Goal: Transaction & Acquisition: Book appointment/travel/reservation

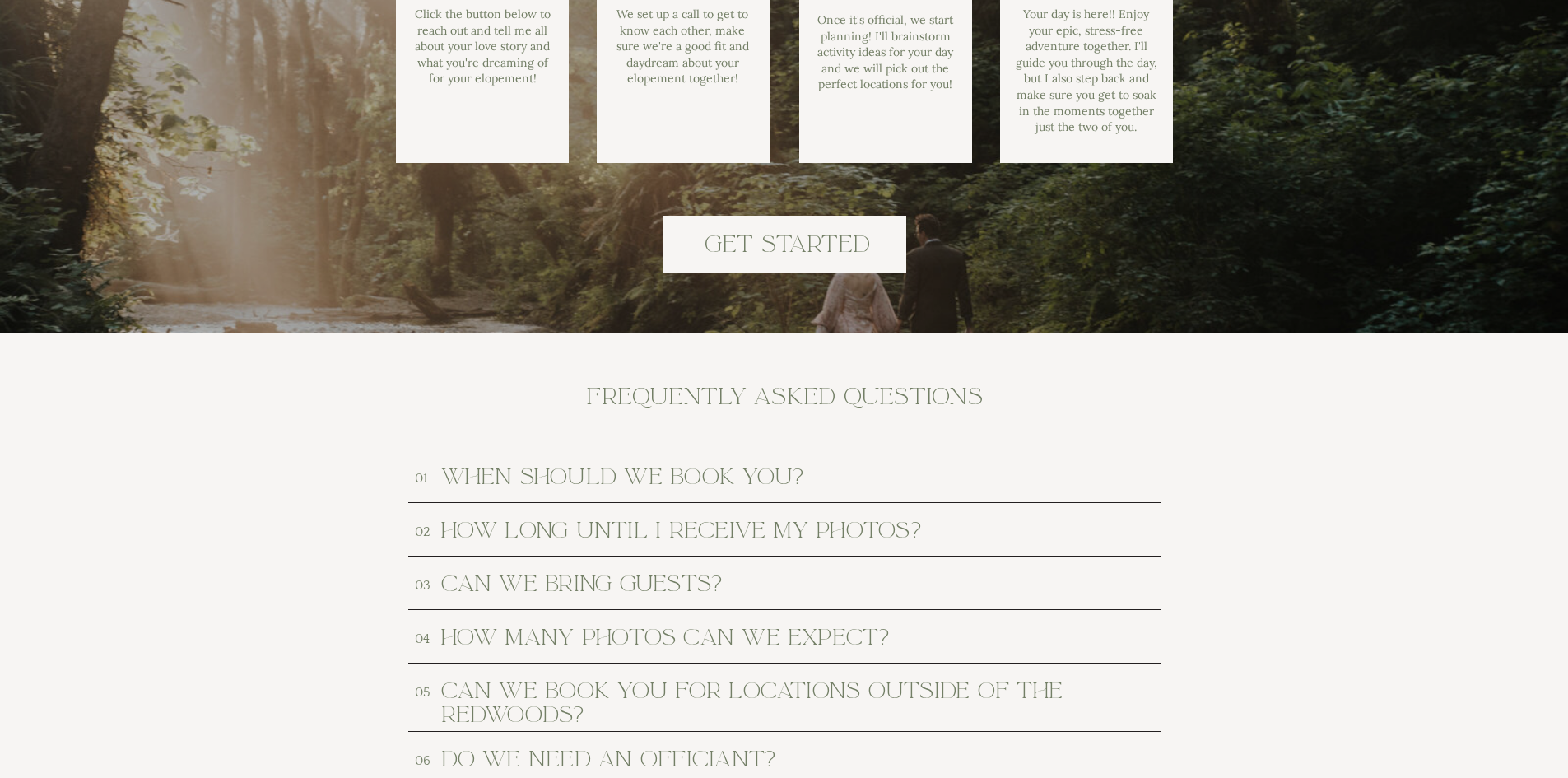
scroll to position [7330, 0]
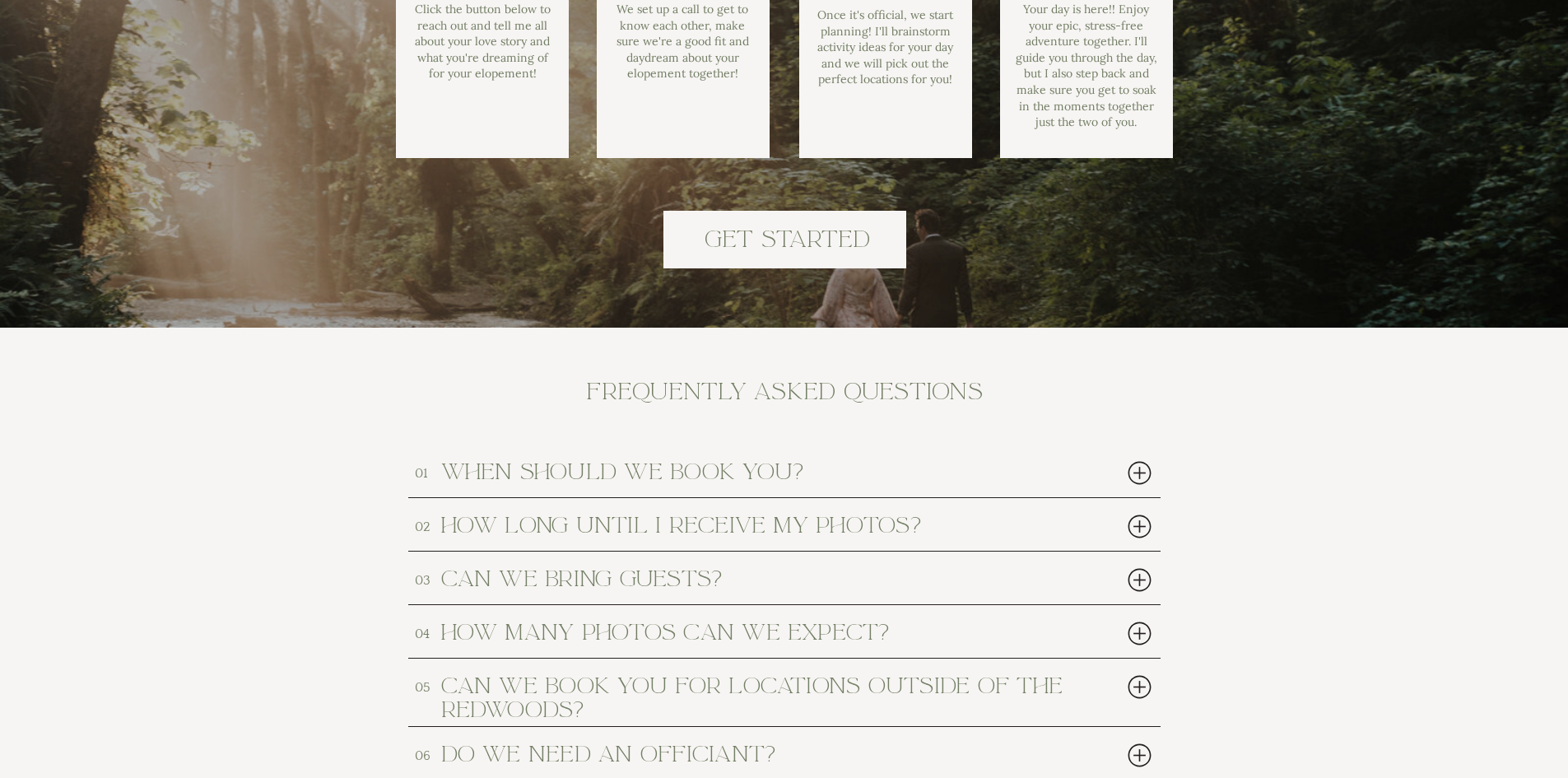
drag, startPoint x: 855, startPoint y: 463, endPoint x: 882, endPoint y: 465, distance: 27.1
click at [855, 463] on h2 "when should we book you?" at bounding box center [755, 471] width 626 height 21
click at [1130, 474] on div at bounding box center [1139, 473] width 34 height 34
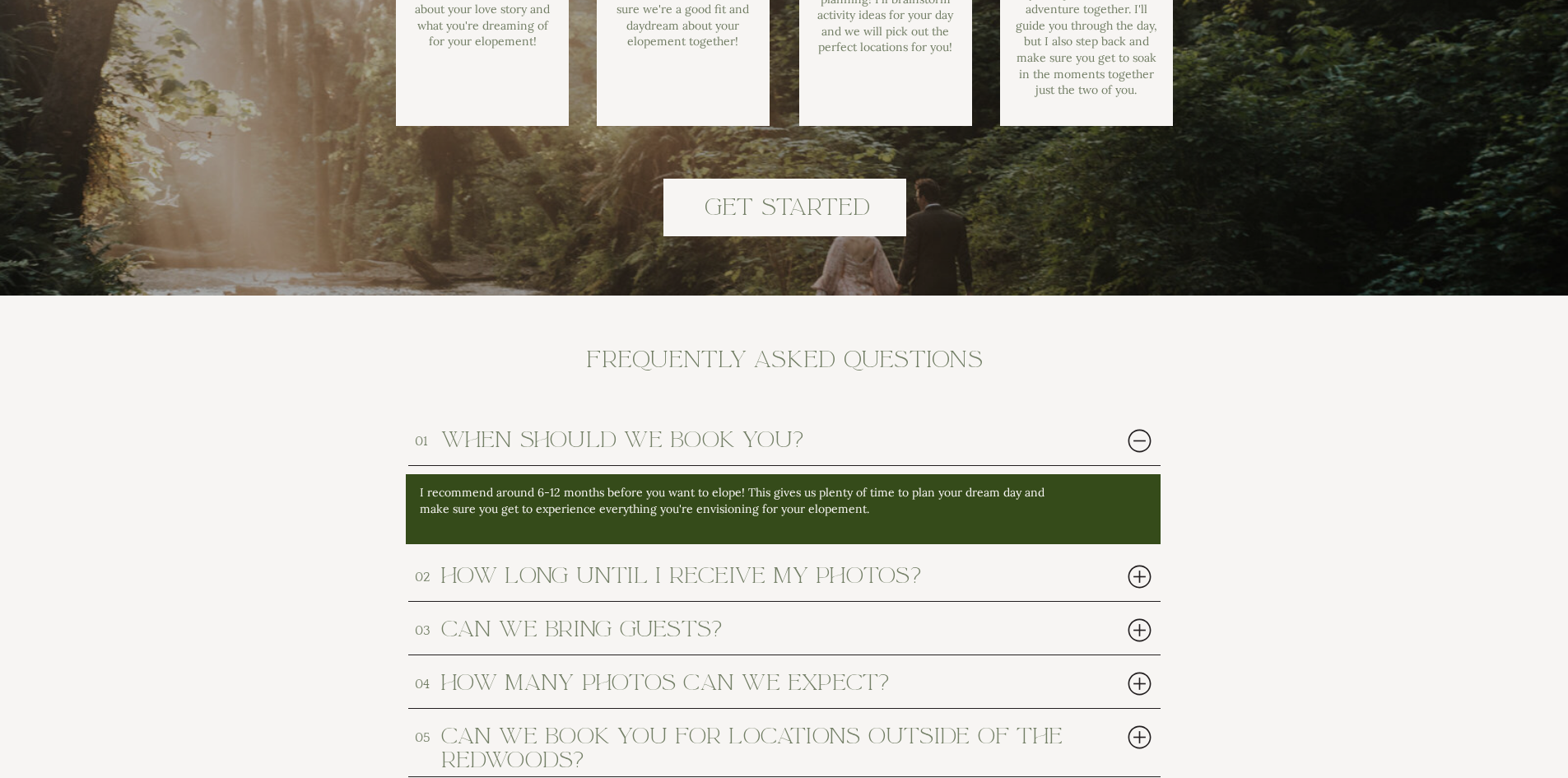
scroll to position [7412, 0]
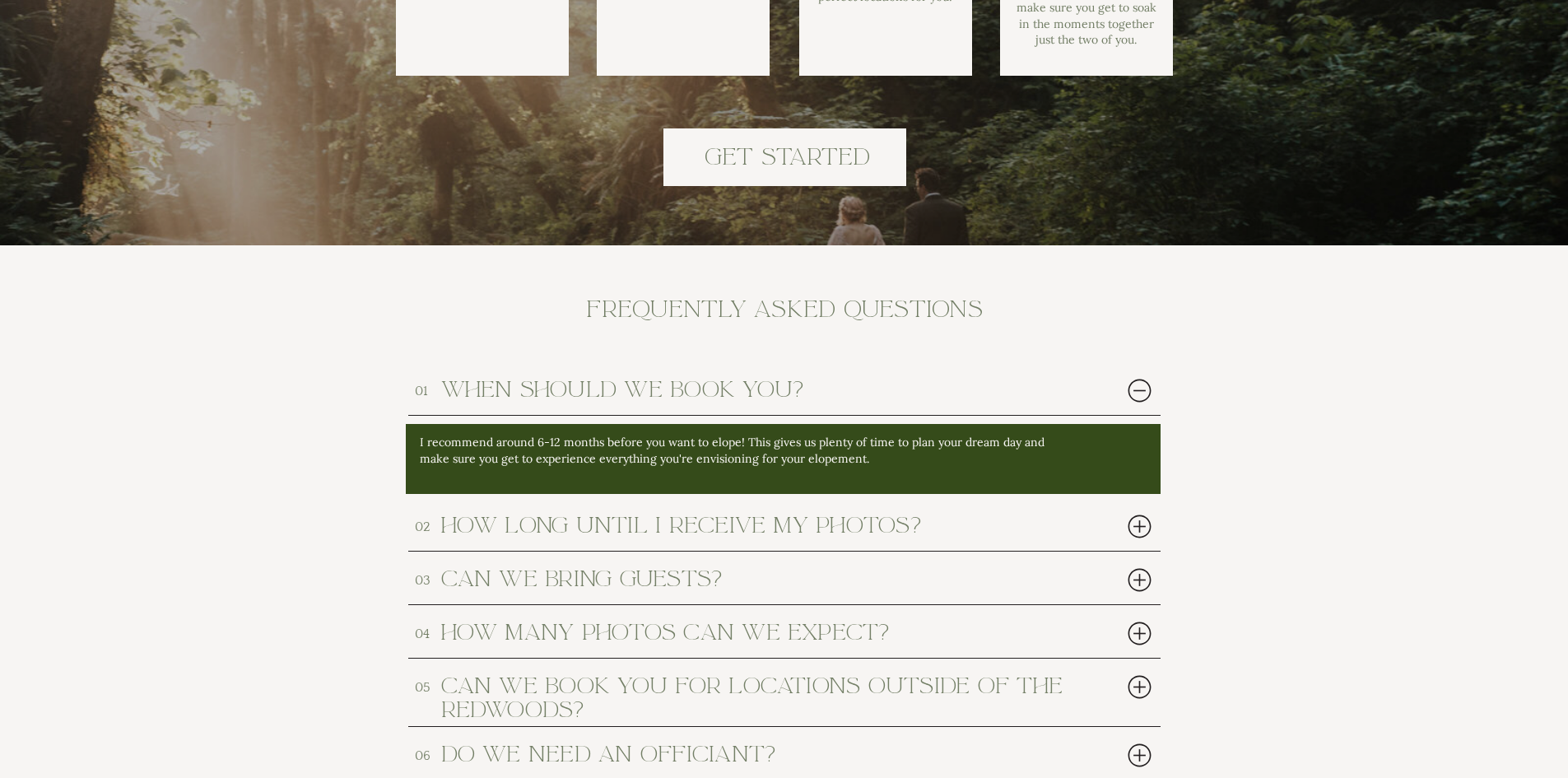
click at [1133, 525] on div at bounding box center [1139, 526] width 34 height 34
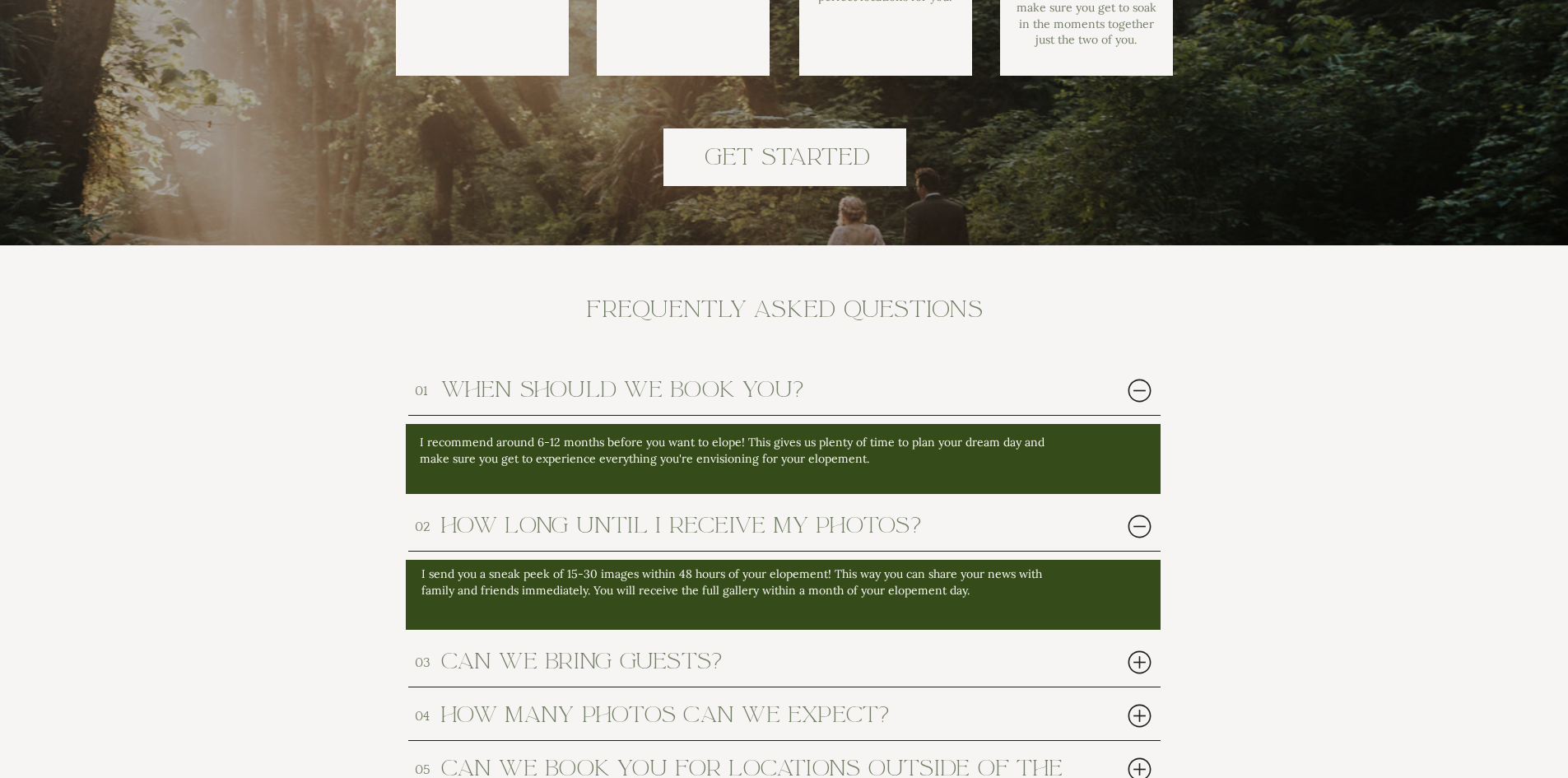
click at [1144, 532] on div at bounding box center [1139, 526] width 34 height 34
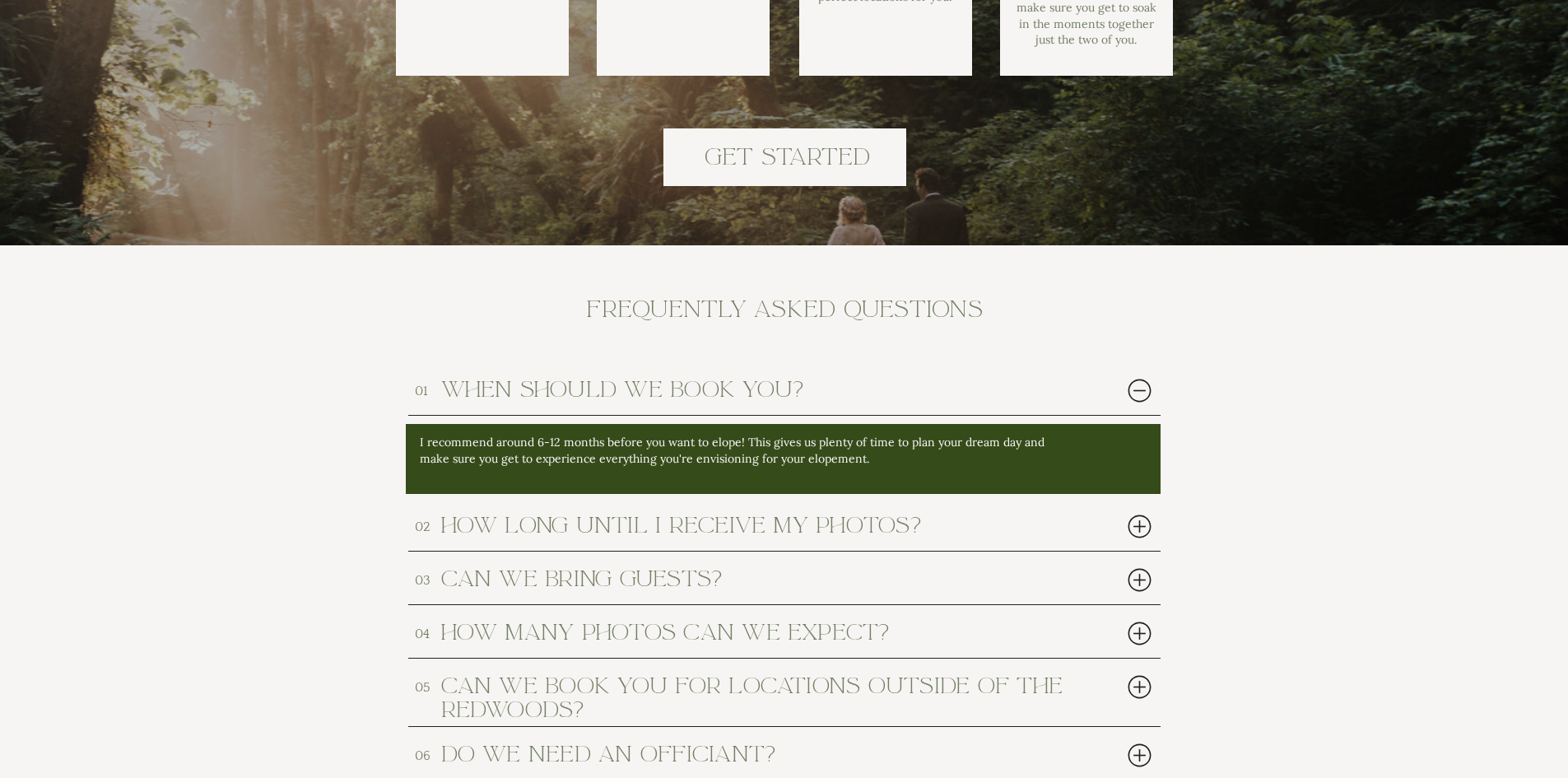
click at [1138, 387] on div at bounding box center [1139, 390] width 34 height 34
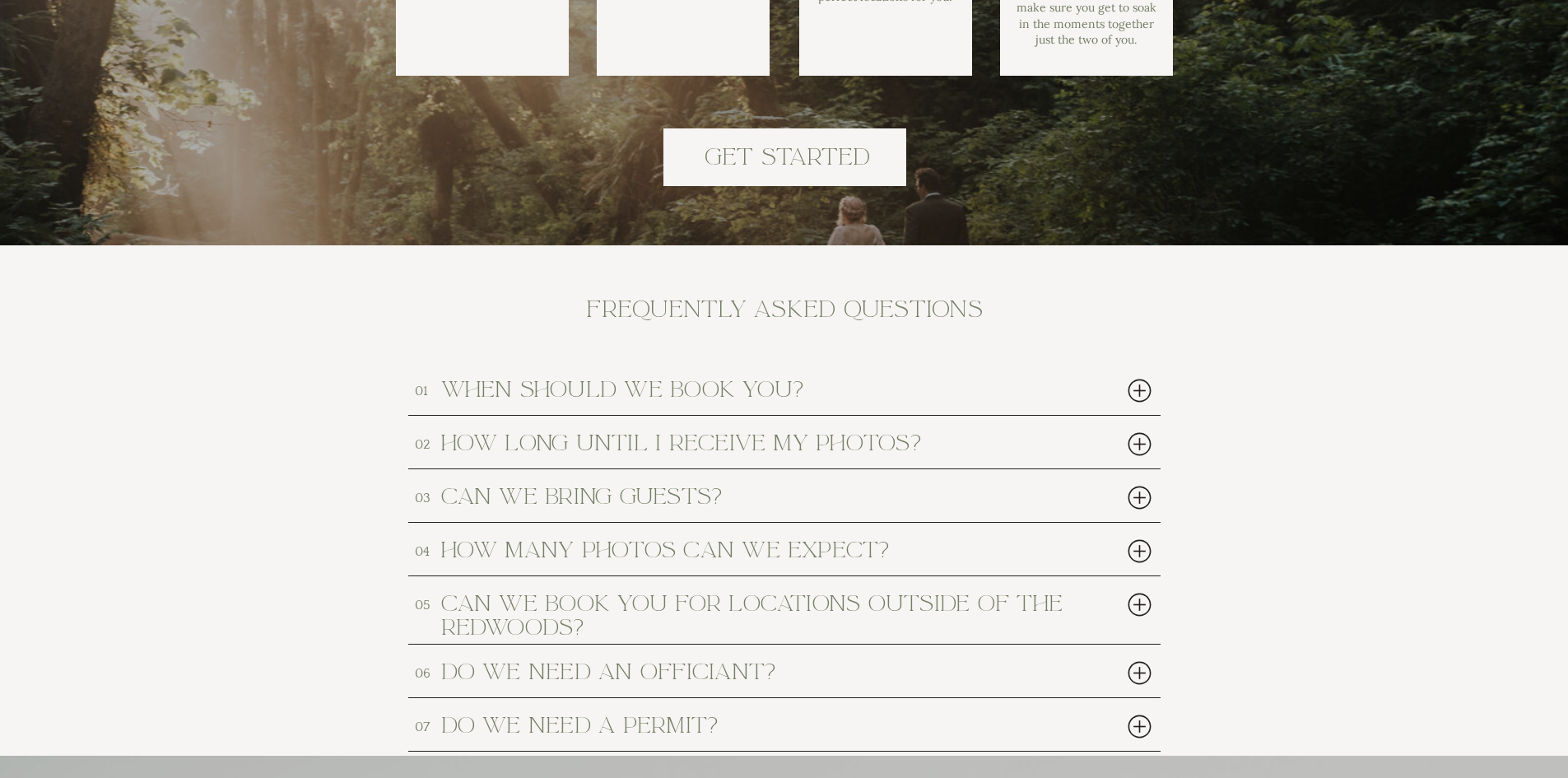
click at [1135, 551] on div at bounding box center [1139, 551] width 34 height 34
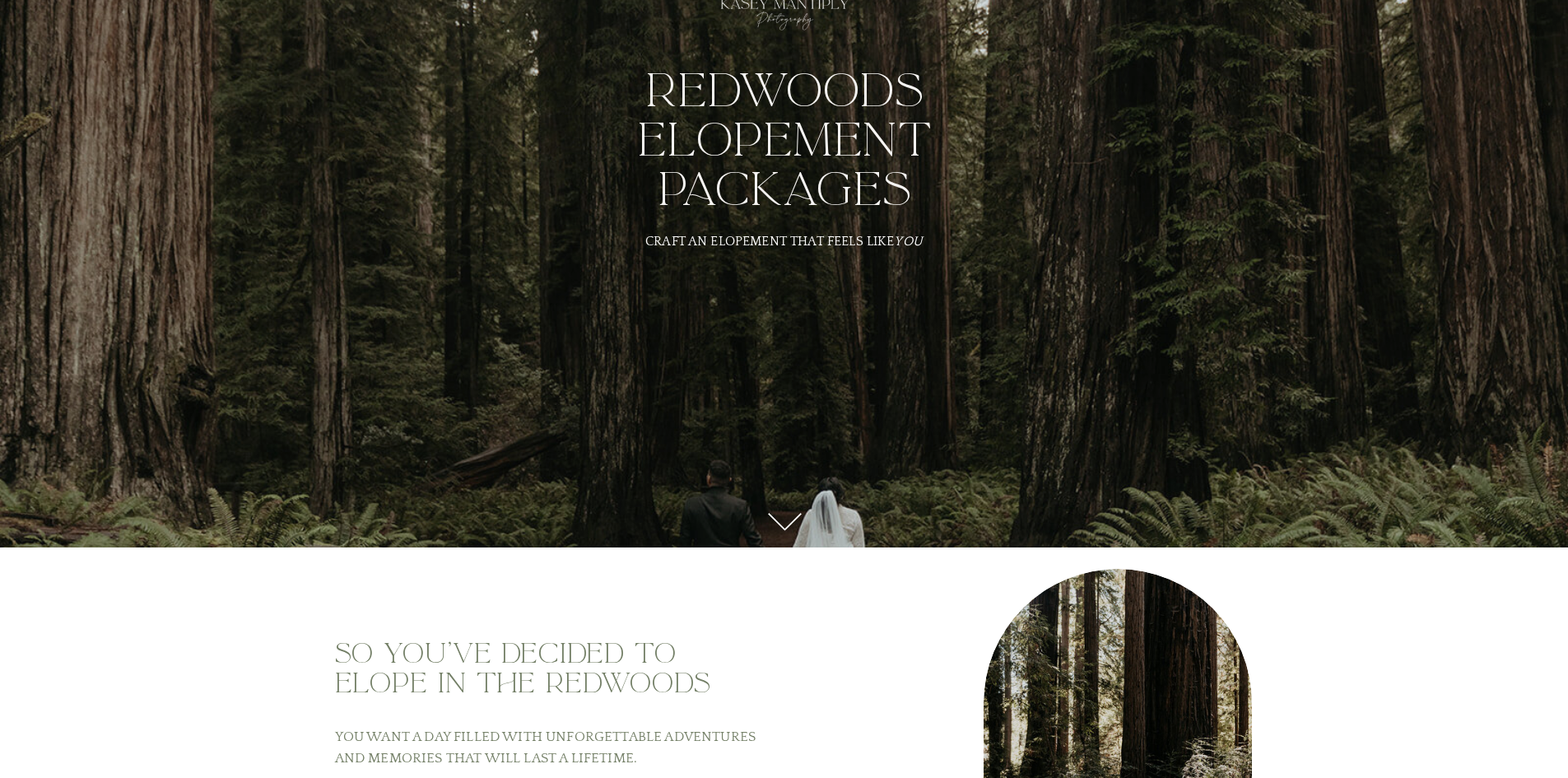
scroll to position [0, 0]
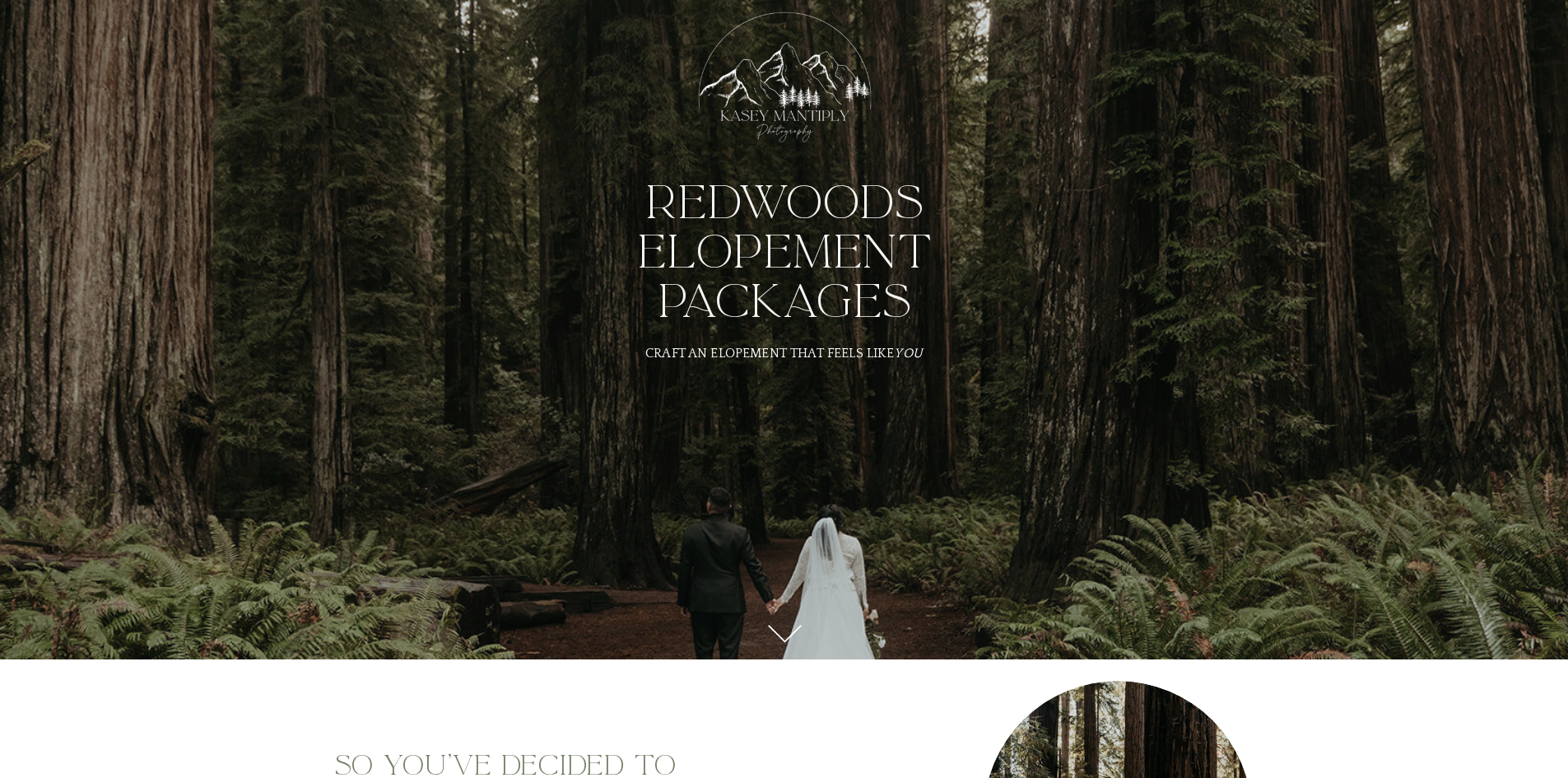
click at [785, 633] on div at bounding box center [784, 634] width 42 height 35
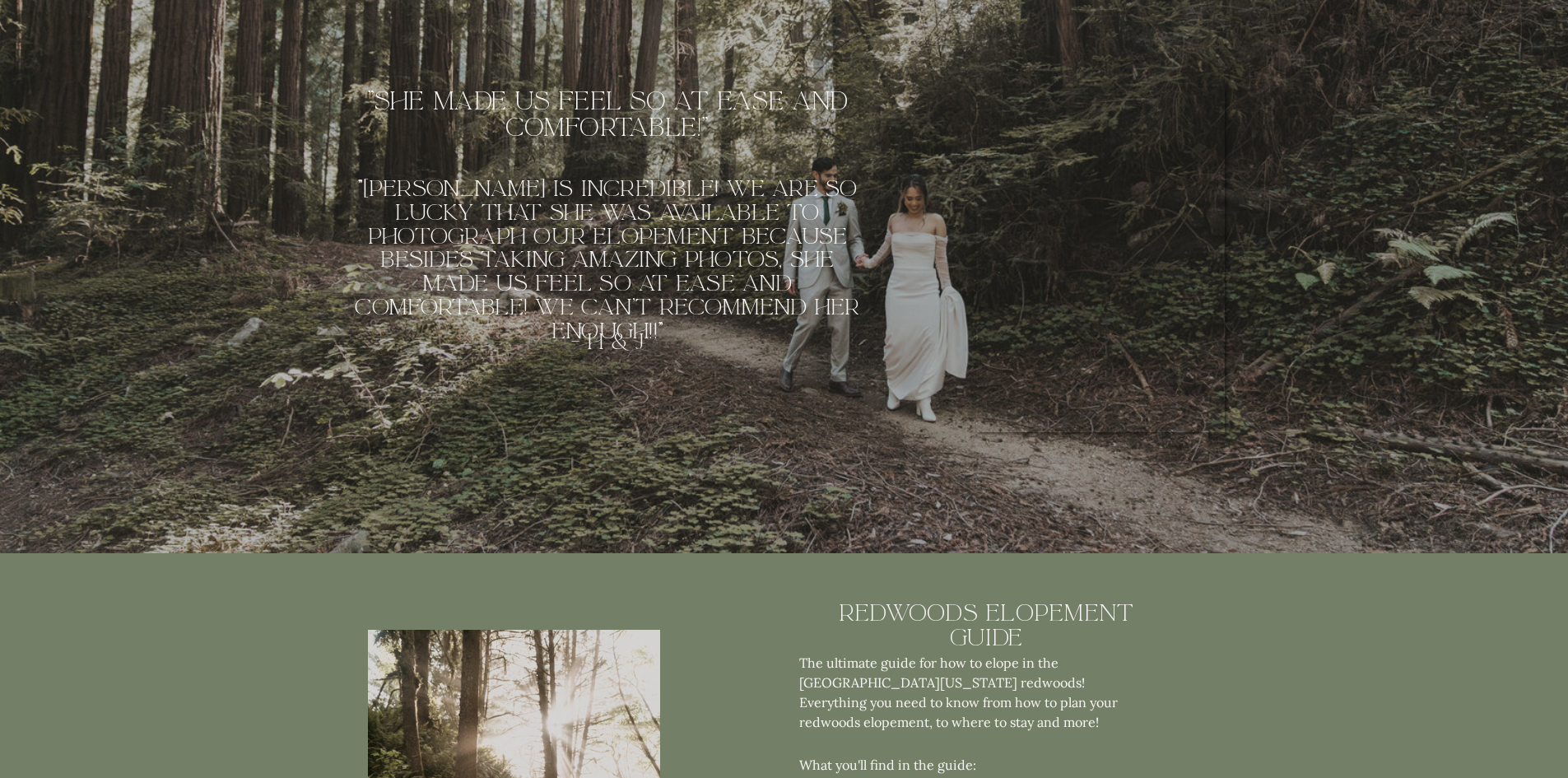
scroll to position [3706, 0]
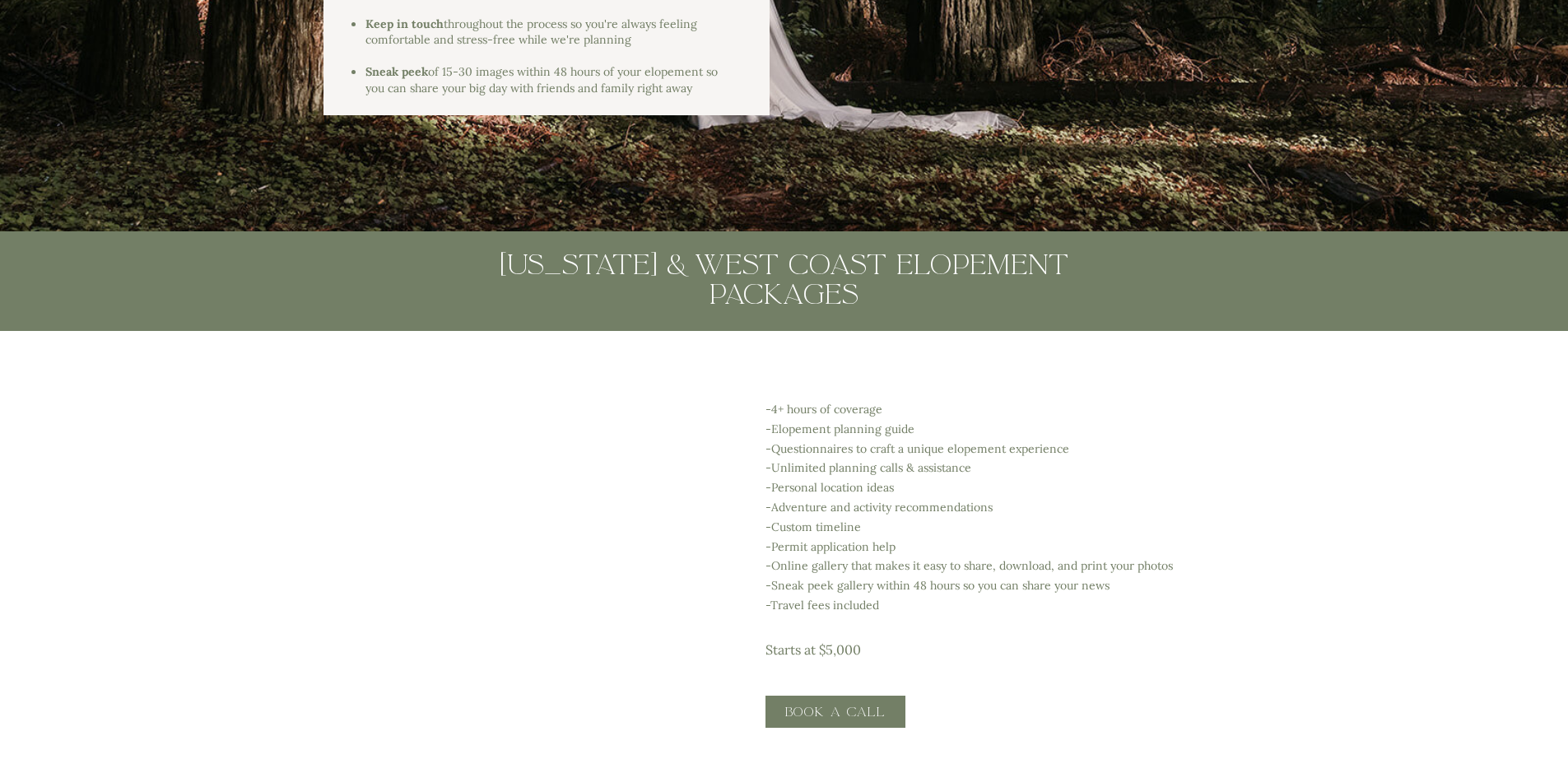
scroll to position [2718, 0]
